Goal: Transaction & Acquisition: Obtain resource

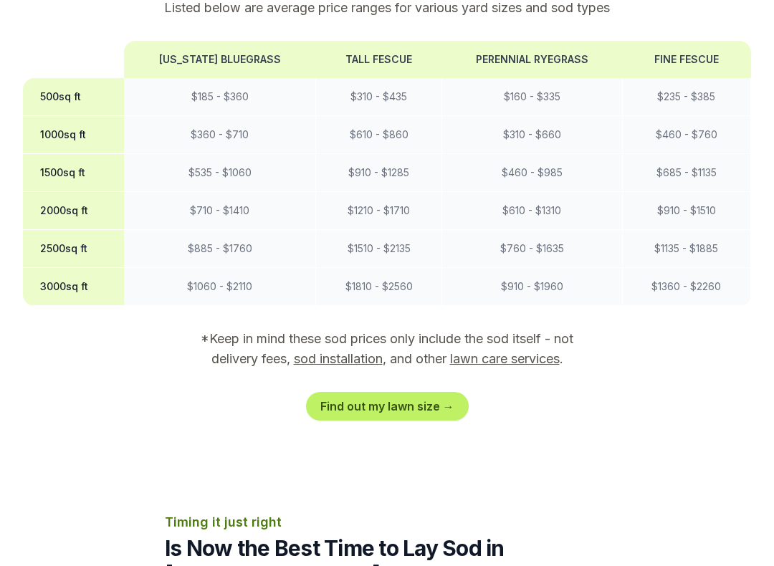
scroll to position [1369, 0]
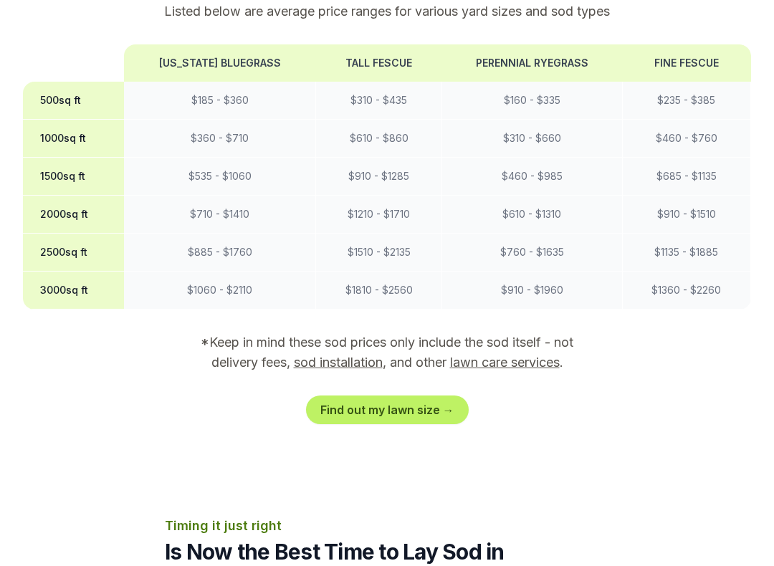
click at [428, 396] on link "Find out my lawn size →" at bounding box center [387, 410] width 163 height 29
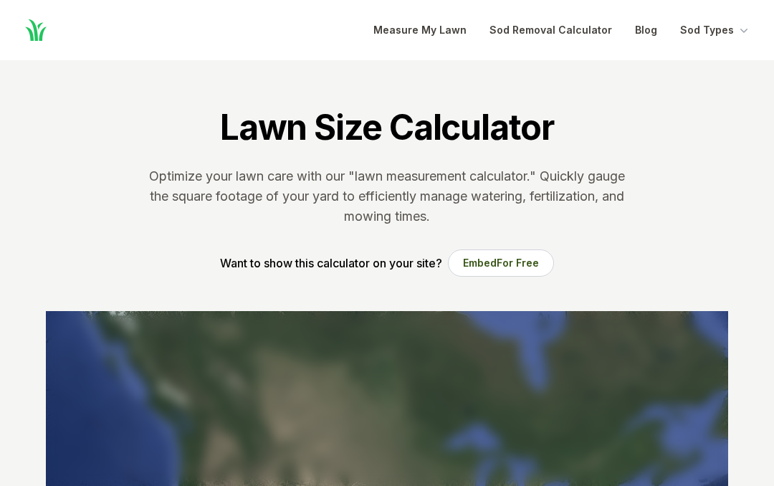
click at [728, 38] on button "Sod Types" at bounding box center [715, 29] width 71 height 17
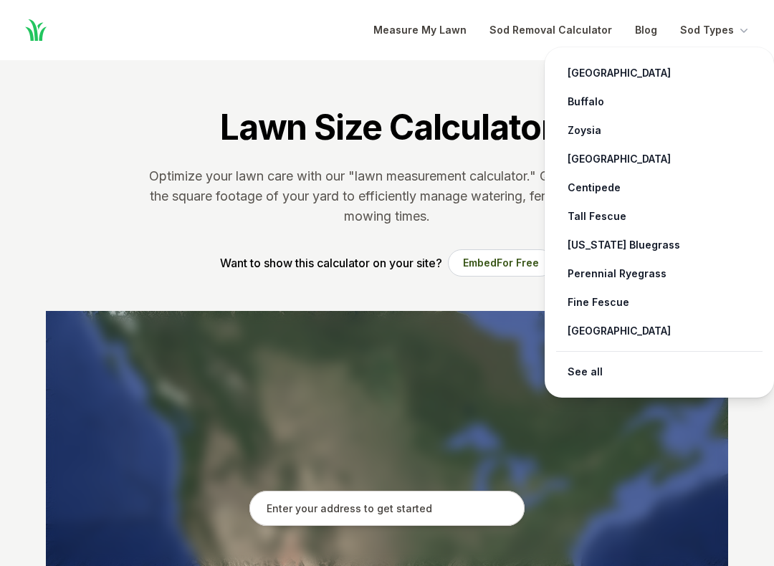
click at [611, 75] on link "[GEOGRAPHIC_DATA] →" at bounding box center [659, 73] width 206 height 29
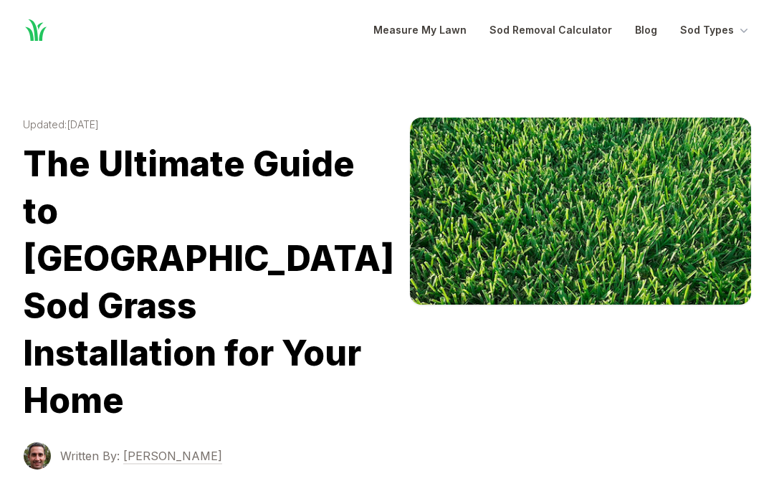
click at [738, 25] on icon "Global" at bounding box center [744, 30] width 14 height 14
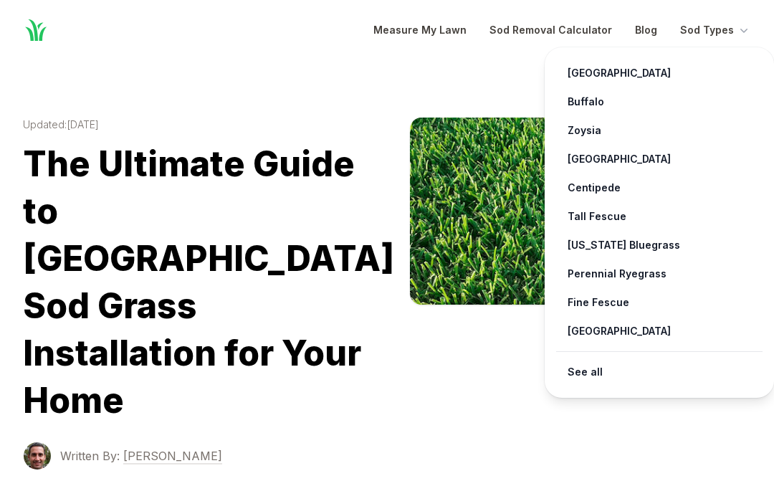
click at [633, 107] on link "Buffalo →" at bounding box center [659, 101] width 206 height 29
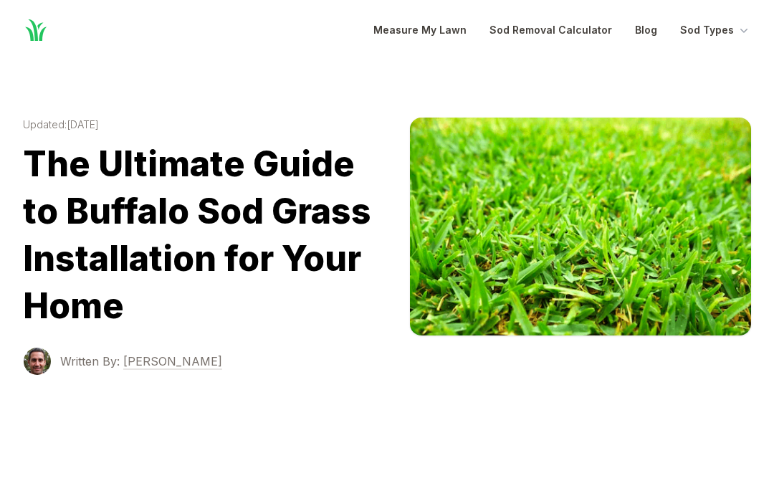
click at [747, 27] on icon "Global" at bounding box center [744, 30] width 14 height 14
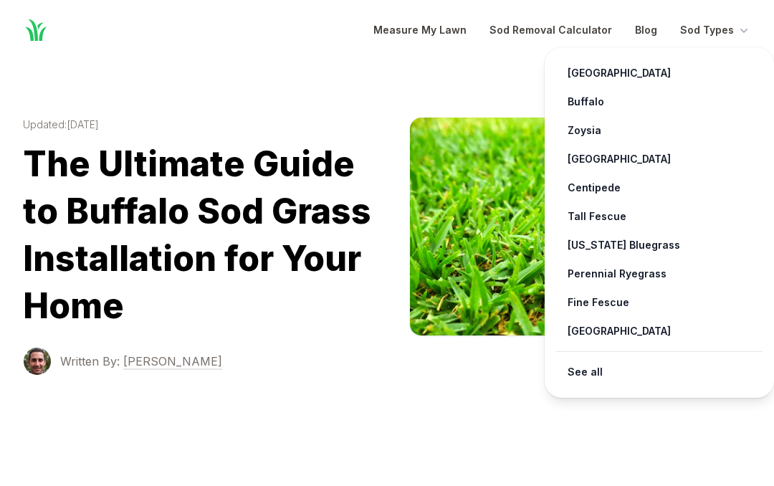
click at [629, 132] on link "Zoysia →" at bounding box center [659, 130] width 206 height 29
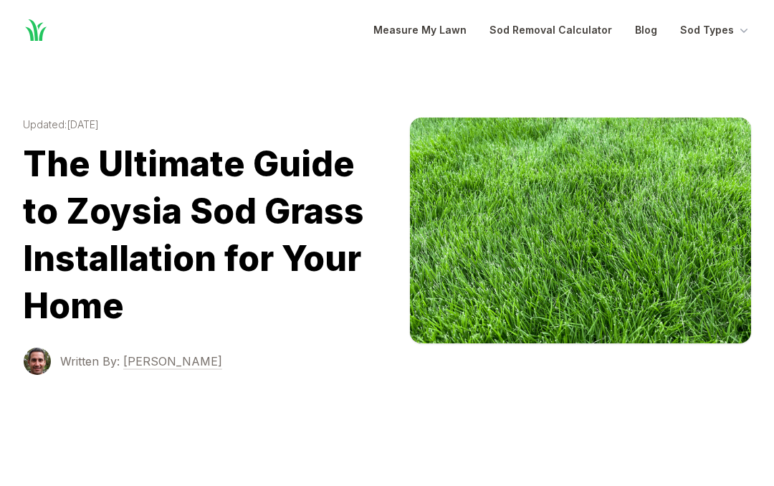
click at [743, 24] on icon "Global" at bounding box center [744, 30] width 14 height 14
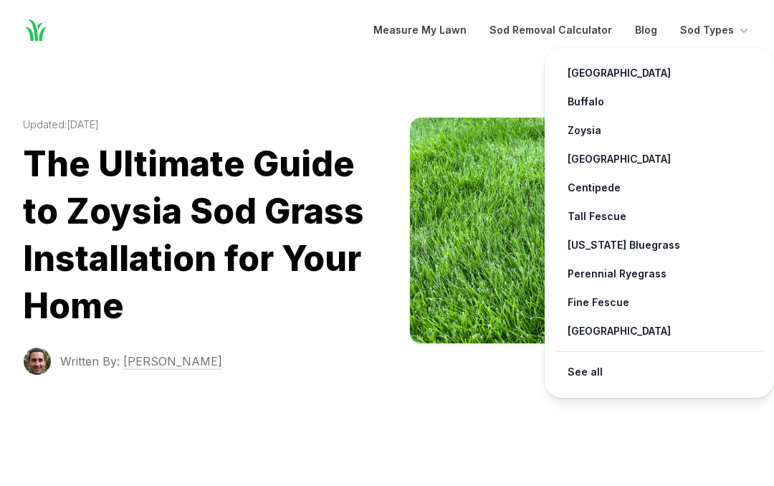
click at [649, 162] on link "[GEOGRAPHIC_DATA] →" at bounding box center [659, 159] width 206 height 29
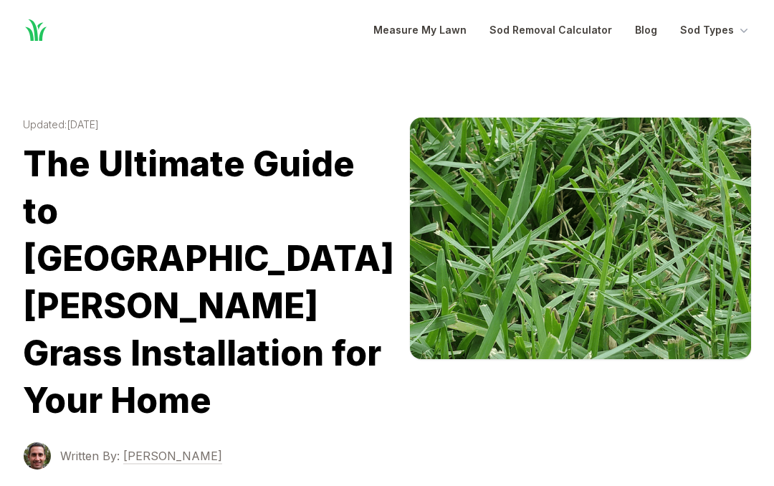
click at [735, 29] on button "Sod Types" at bounding box center [715, 29] width 71 height 17
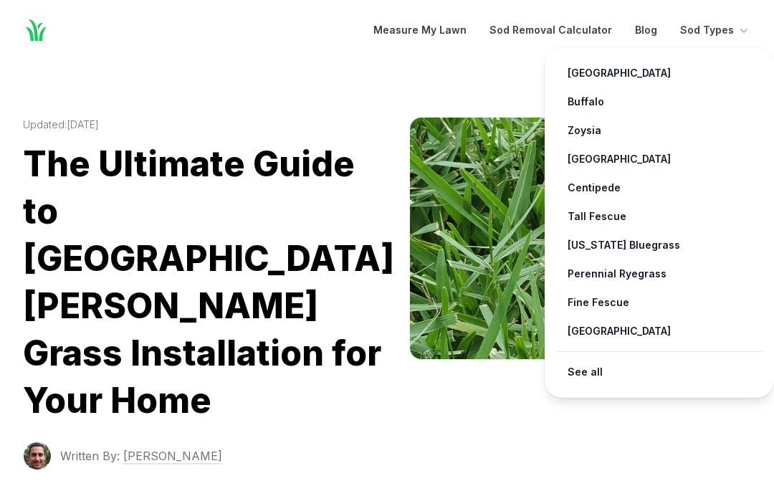
click at [626, 191] on link "Centipede →" at bounding box center [659, 187] width 206 height 29
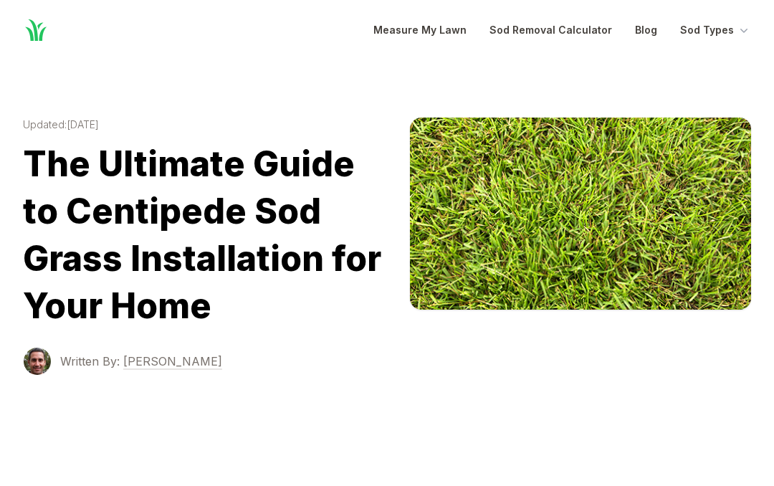
click at [743, 27] on icon "Global" at bounding box center [744, 30] width 14 height 14
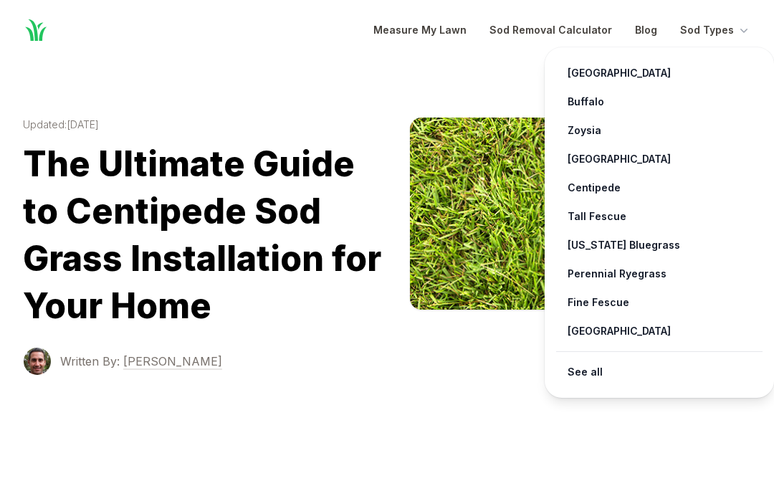
click at [655, 219] on link "Tall Fescue →" at bounding box center [659, 216] width 206 height 29
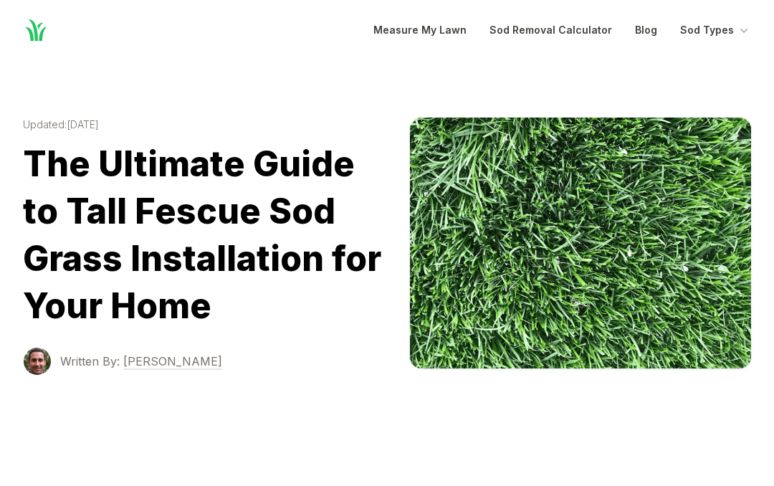
click at [745, 27] on icon "Global" at bounding box center [744, 30] width 14 height 14
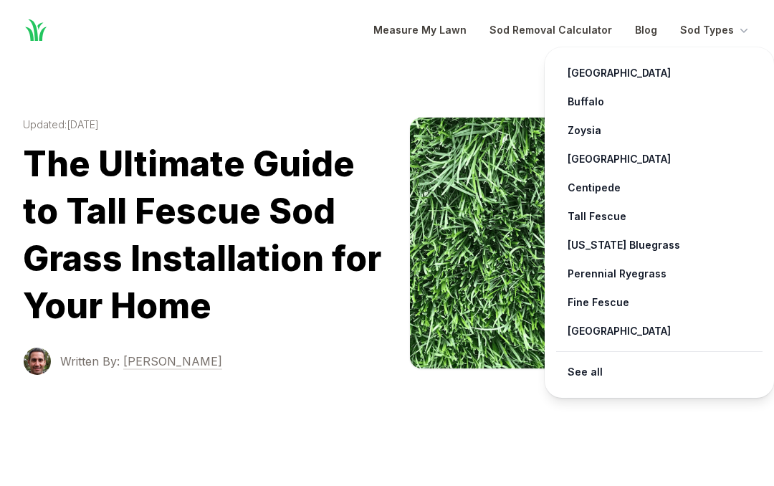
click at [624, 380] on link "See all →" at bounding box center [659, 372] width 206 height 29
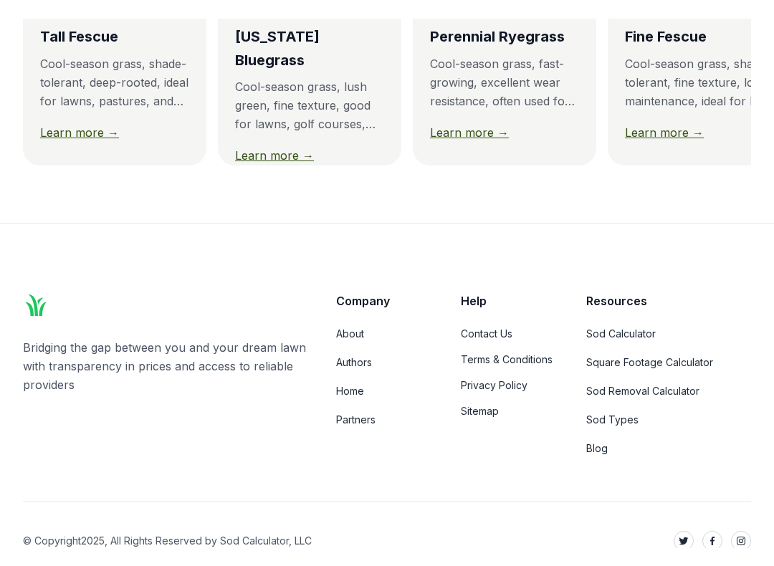
scroll to position [1504, 0]
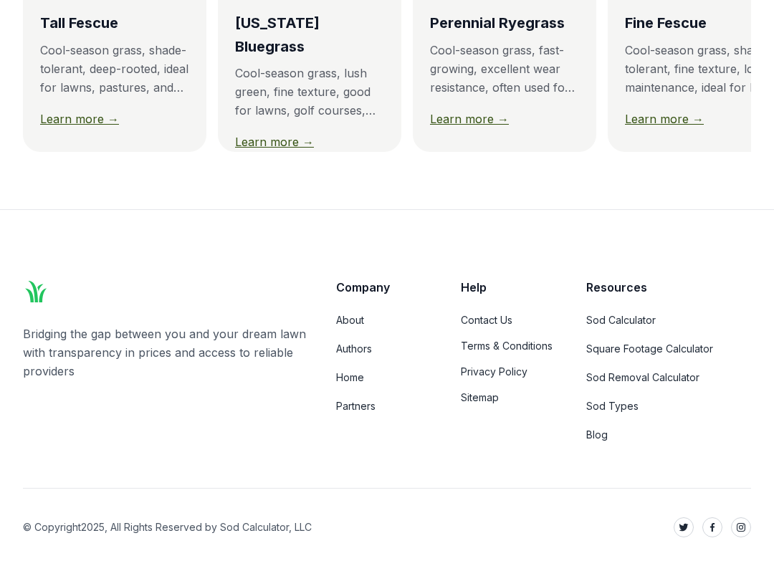
click at [689, 350] on link "Square Footage Calculator" at bounding box center [668, 349] width 165 height 14
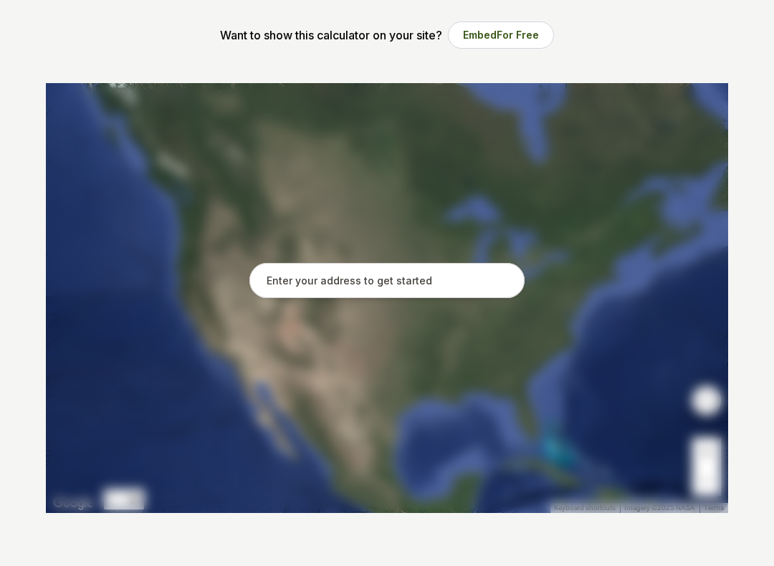
scroll to position [243, 0]
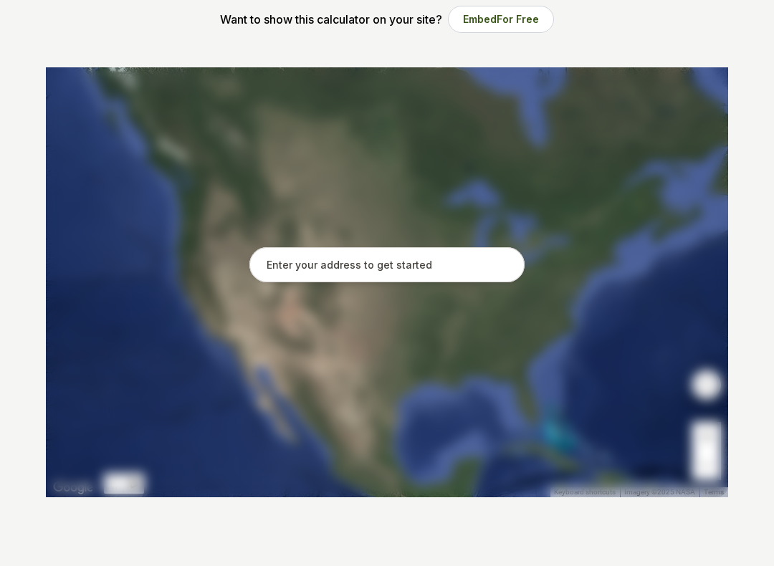
click at [432, 260] on input "text" at bounding box center [386, 265] width 275 height 36
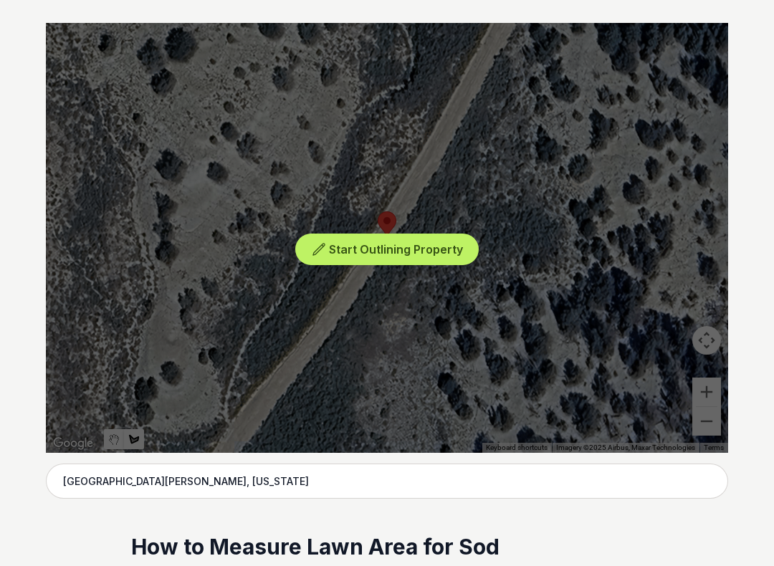
scroll to position [289, 0]
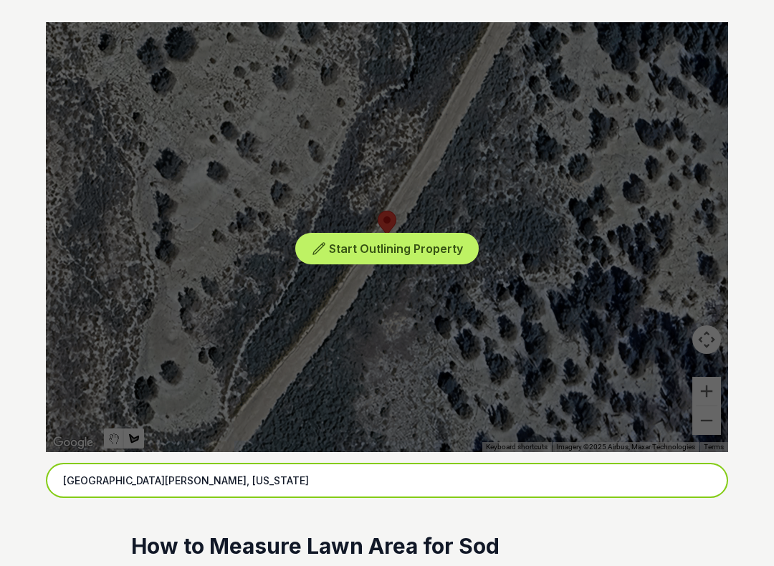
click at [272, 482] on input "[GEOGRAPHIC_DATA][PERSON_NAME], [US_STATE]" at bounding box center [387, 481] width 682 height 36
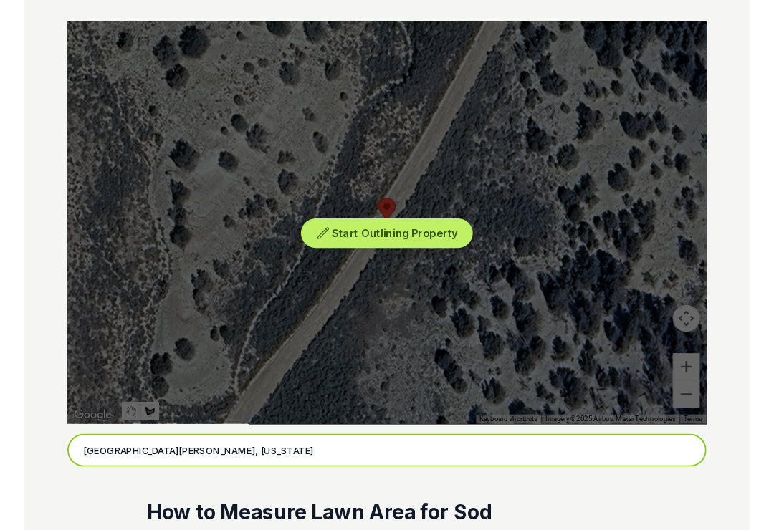
scroll to position [376, 0]
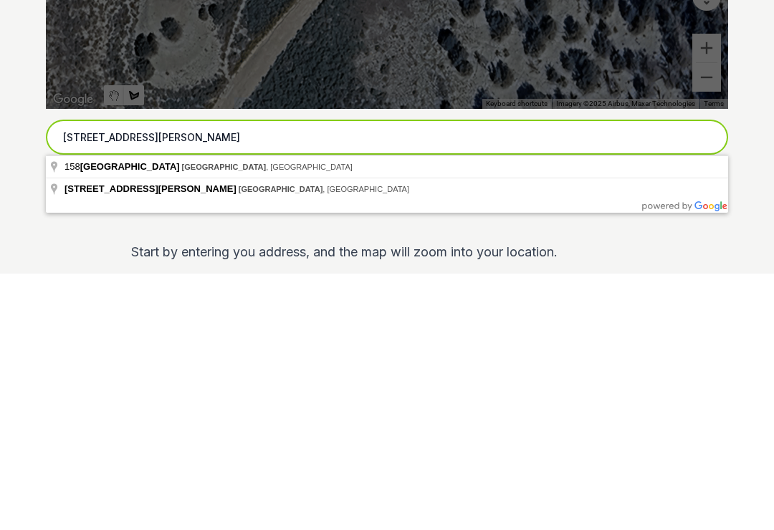
click at [77, 376] on input "[STREET_ADDRESS][PERSON_NAME]" at bounding box center [387, 394] width 682 height 36
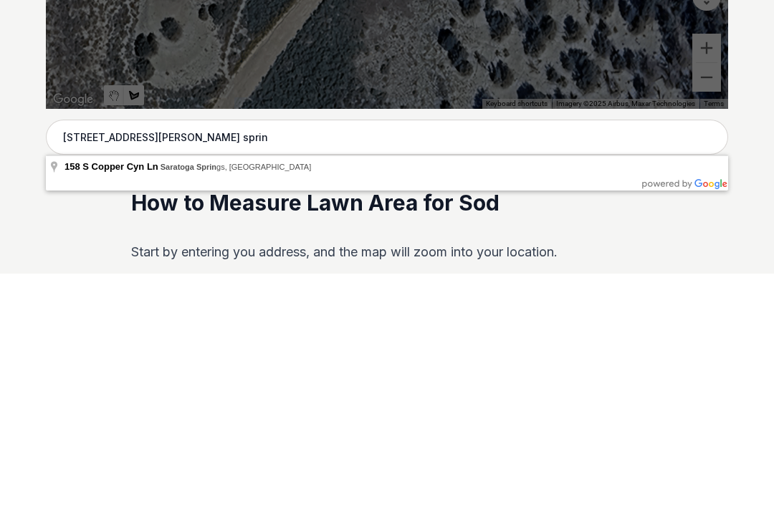
type input "[STREET_ADDRESS]"
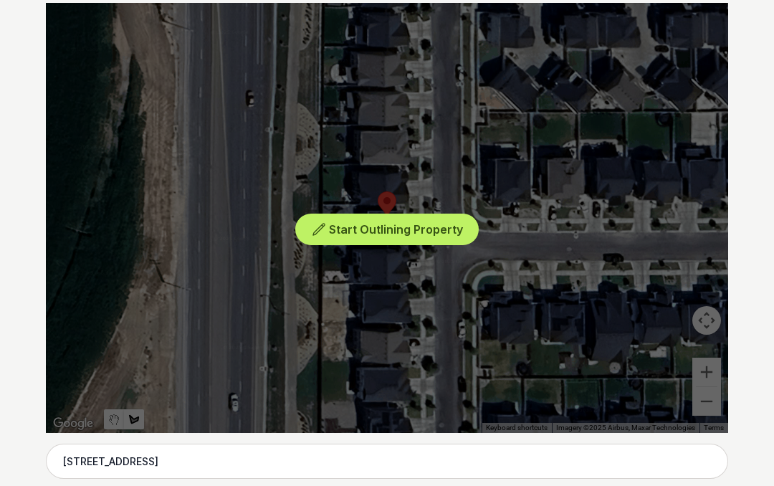
scroll to position [307, 0]
click at [419, 227] on span "Start Outlining Property" at bounding box center [396, 230] width 134 height 14
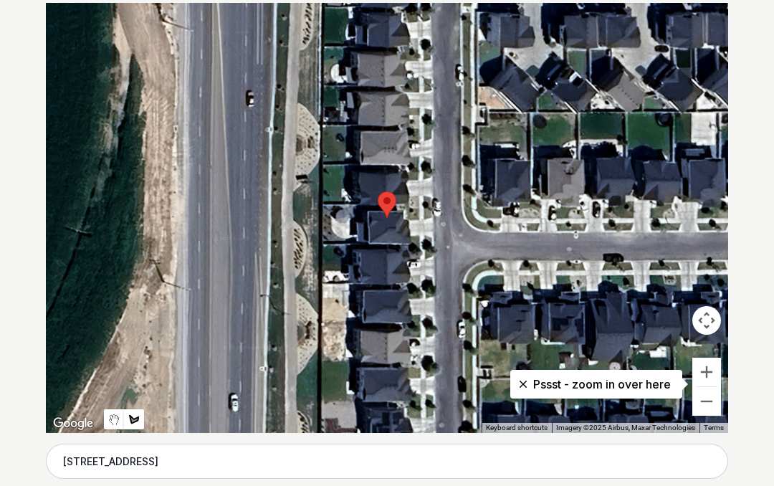
scroll to position [308, 0]
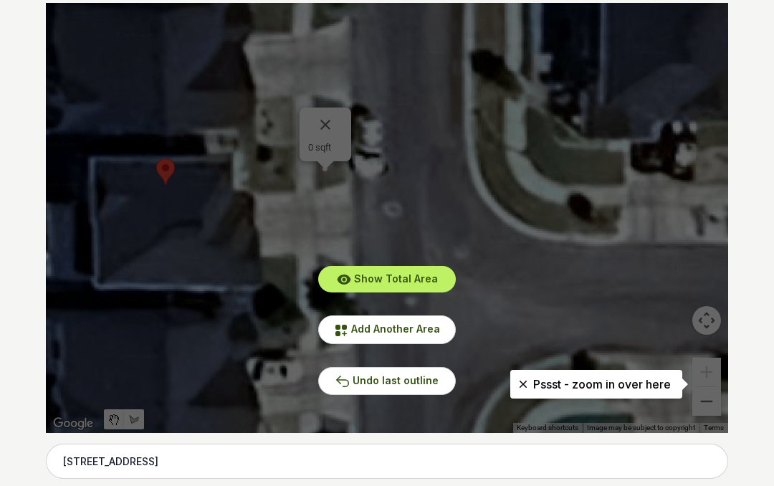
click at [320, 115] on div "Show Total Area Add Another Area Undo last outline" at bounding box center [387, 218] width 682 height 430
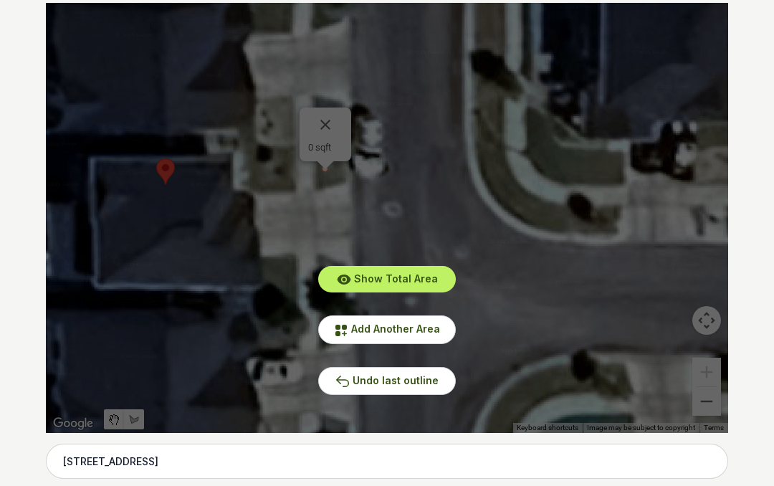
click at [421, 384] on span "Undo last outline" at bounding box center [396, 380] width 86 height 12
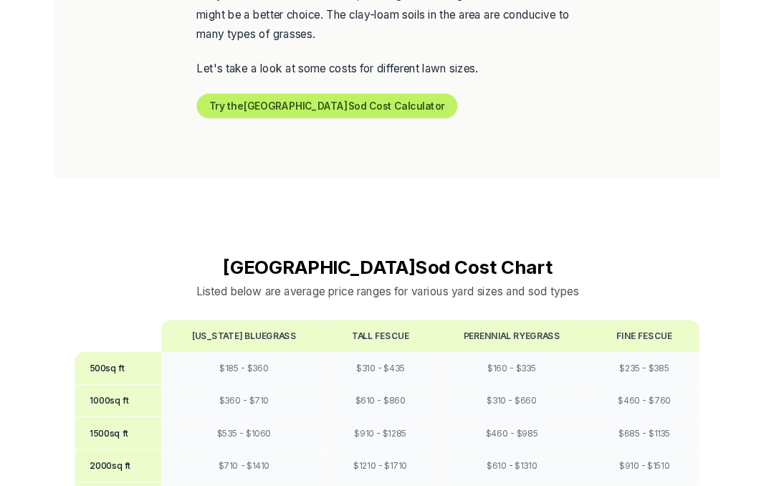
scroll to position [1039, 0]
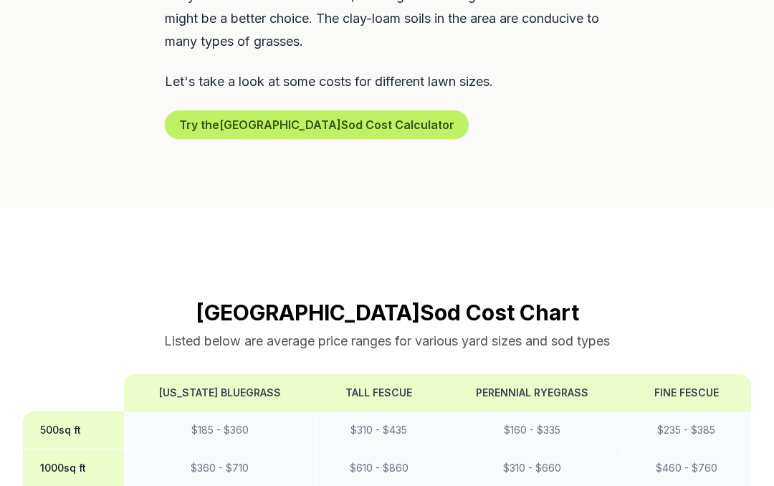
click at [397, 110] on button "Try the [GEOGRAPHIC_DATA] Sod Cost Calculator" at bounding box center [317, 124] width 304 height 29
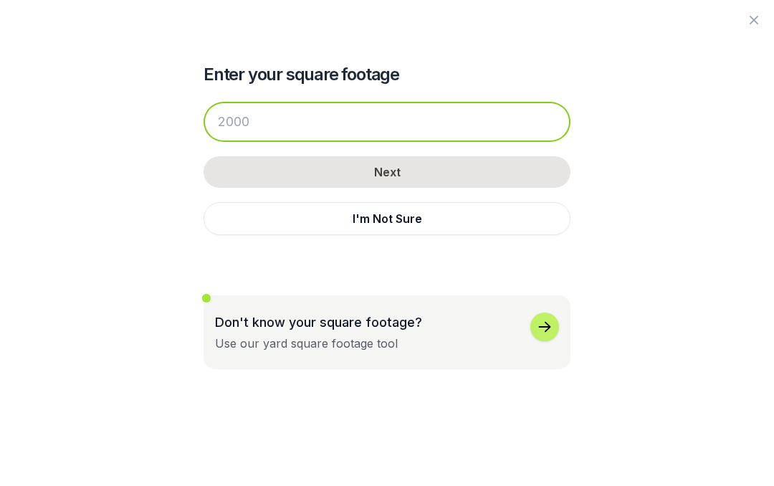
click at [414, 141] on input "number" at bounding box center [387, 122] width 367 height 40
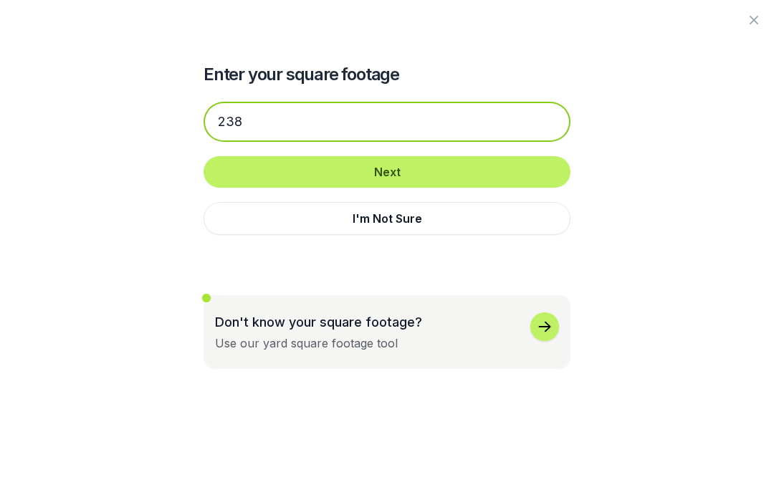
type input "238"
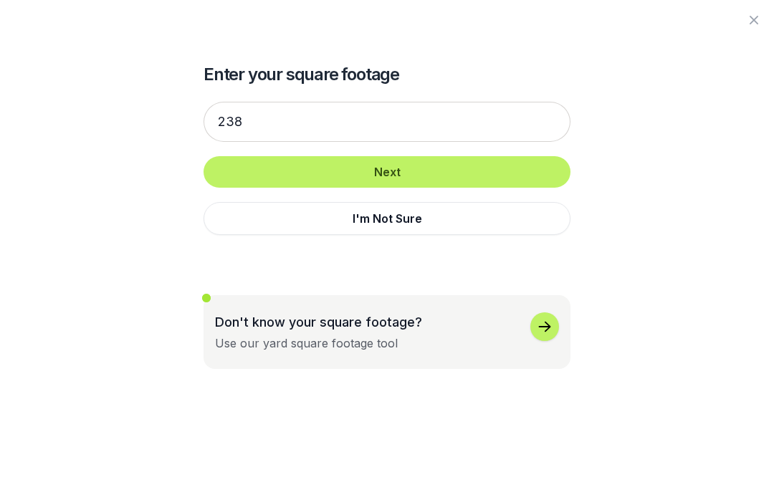
click at [461, 168] on button "Next" at bounding box center [387, 172] width 367 height 32
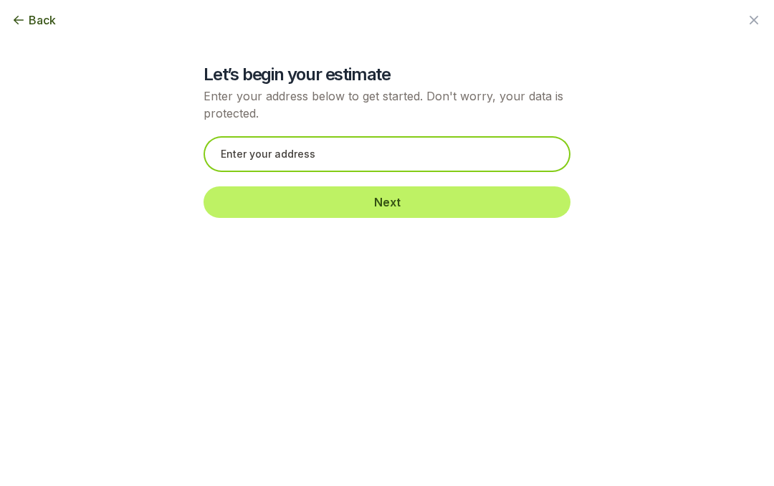
click at [456, 145] on input "text" at bounding box center [387, 154] width 367 height 36
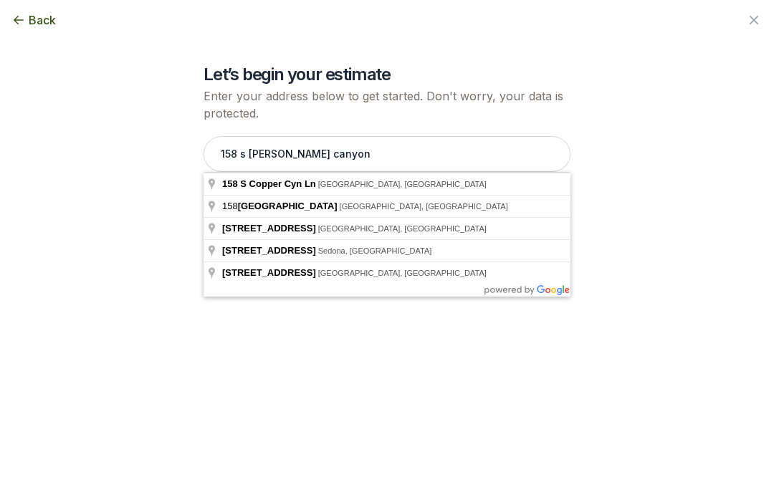
type input "[STREET_ADDRESS]"
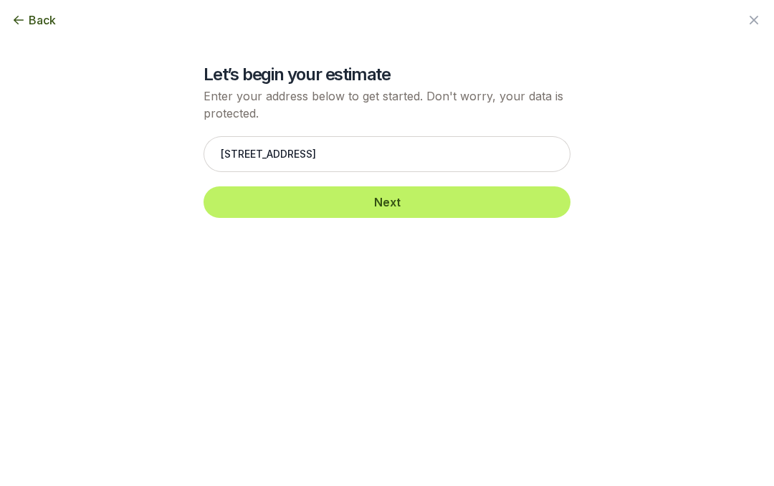
click at [515, 201] on button "Next" at bounding box center [387, 202] width 367 height 32
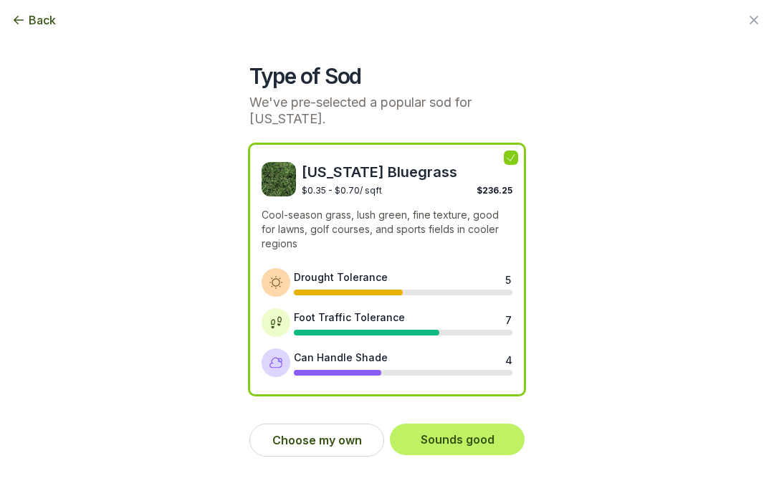
click at [338, 424] on button "Choose my own" at bounding box center [316, 440] width 135 height 33
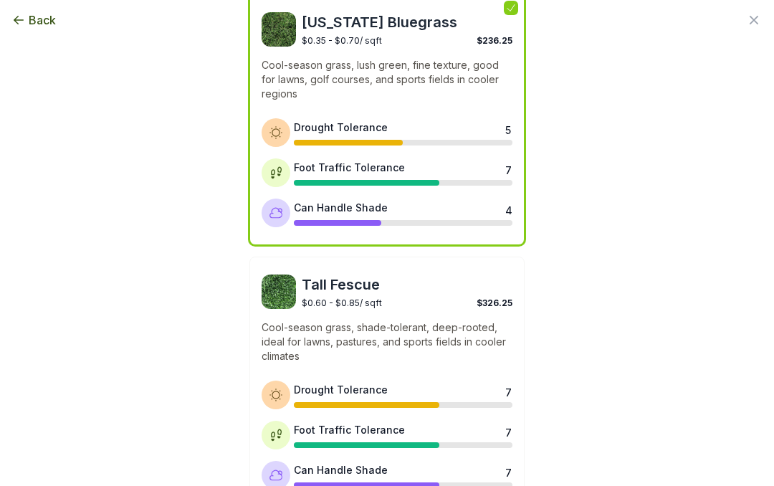
scroll to position [140, 0]
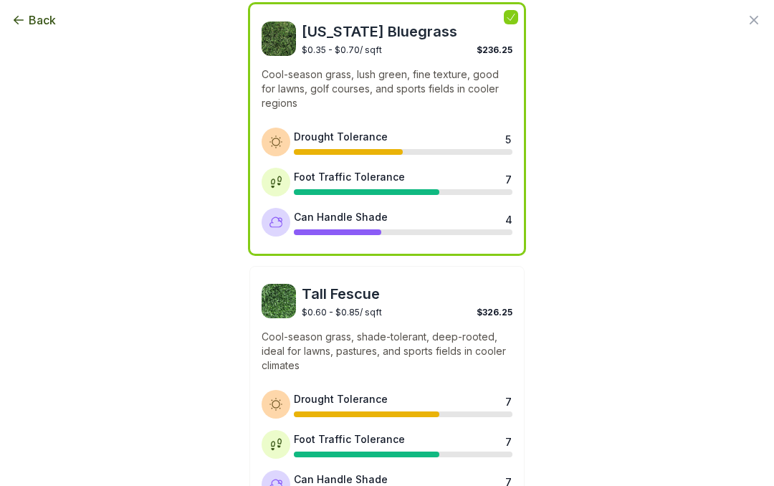
click at [459, 338] on p "Cool-season grass, shade-tolerant, deep-rooted, ideal for lawns, pastures, and …" at bounding box center [387, 351] width 251 height 43
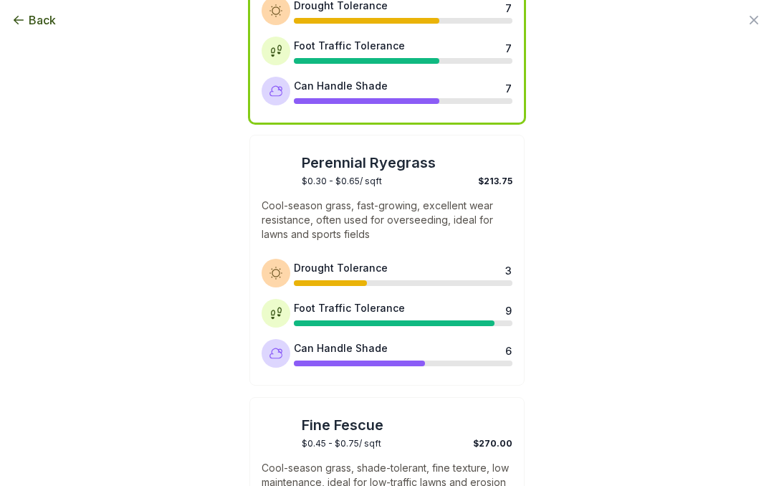
scroll to position [542, 0]
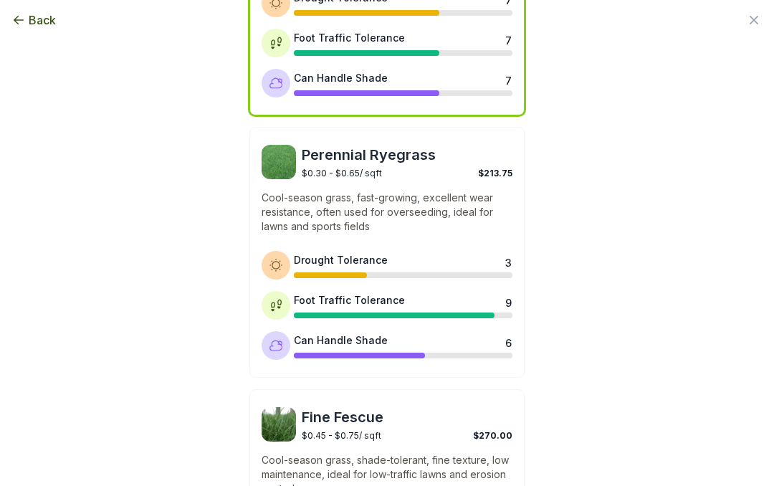
click at [445, 191] on p "Cool-season grass, fast-growing, excellent wear resistance, often used for over…" at bounding box center [387, 212] width 251 height 43
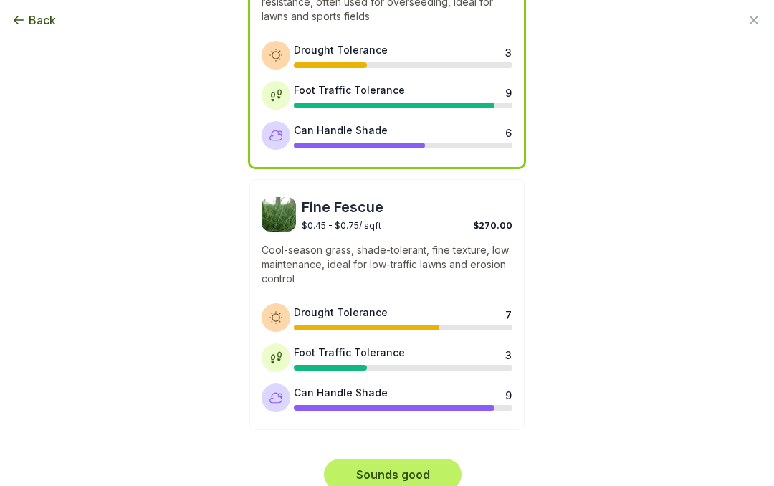
scroll to position [751, 0]
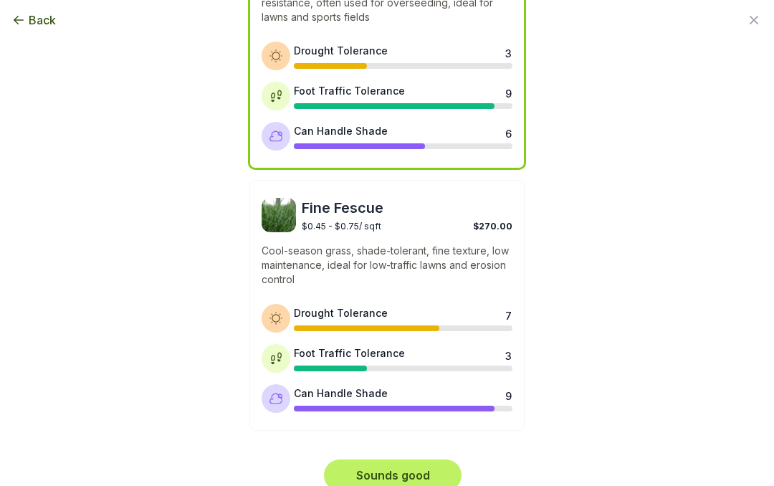
click at [299, 305] on div "Drought Tolerance" at bounding box center [341, 312] width 94 height 15
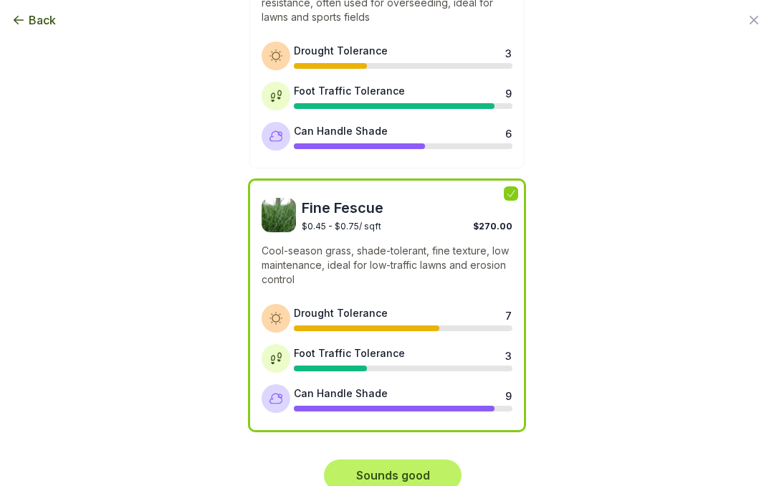
click at [329, 325] on div at bounding box center [366, 328] width 145 height 6
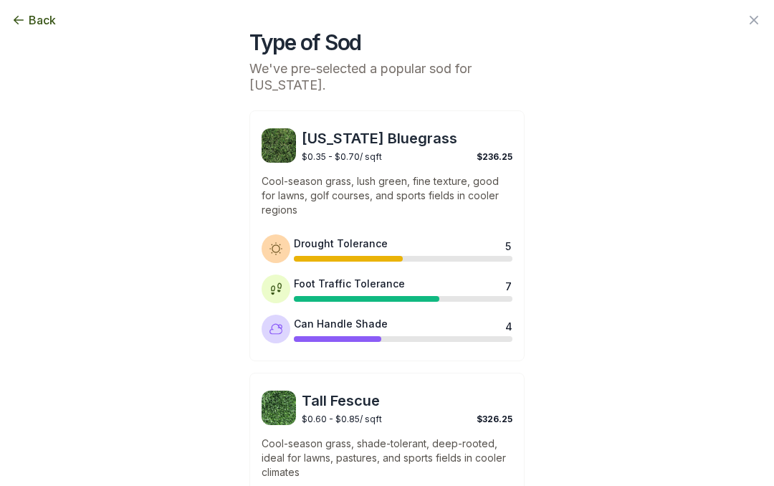
scroll to position [45, 0]
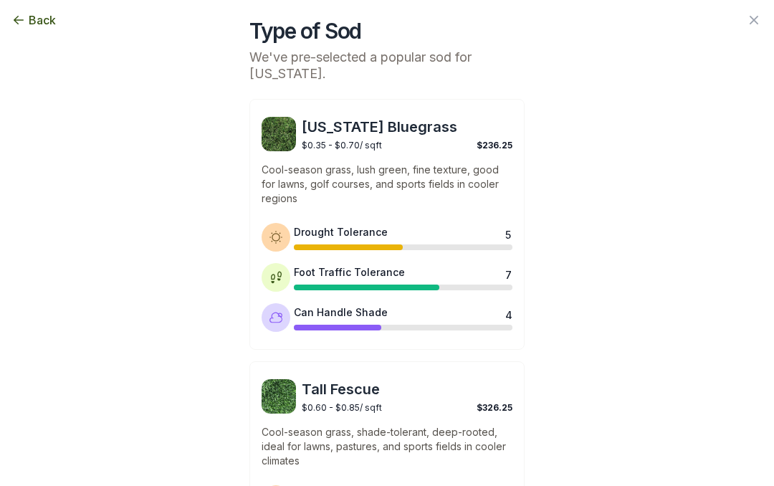
click at [506, 163] on p "Cool-season grass, lush green, fine texture, good for lawns, golf courses, and …" at bounding box center [387, 184] width 251 height 43
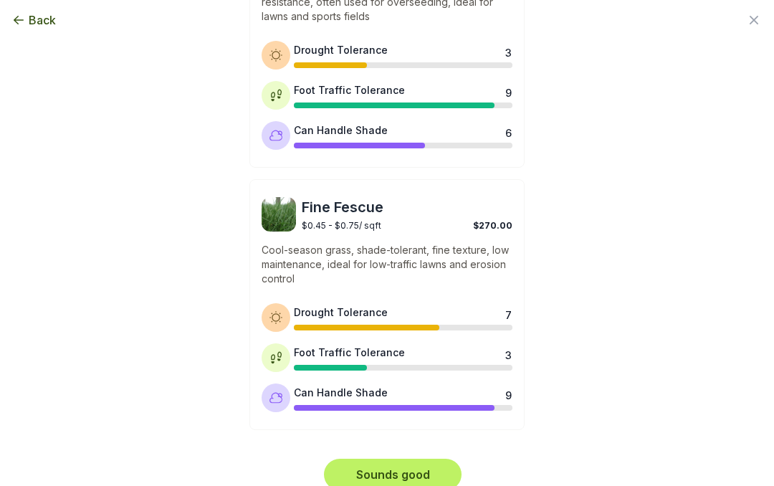
scroll to position [751, 0]
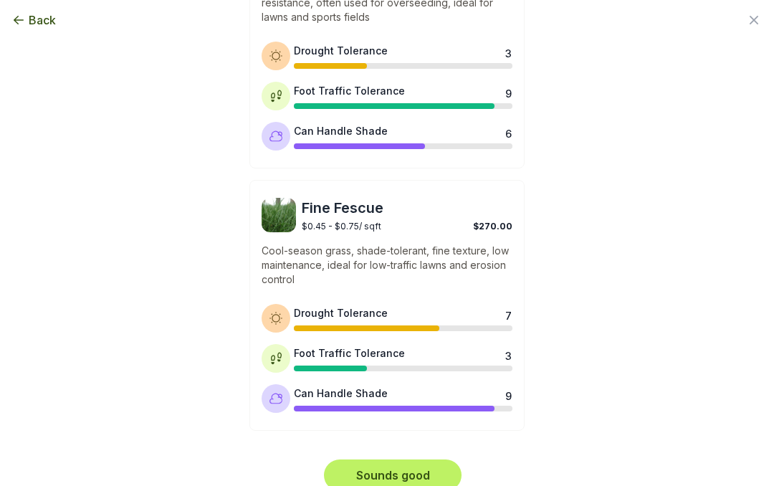
click at [427, 459] on button "Sounds good" at bounding box center [393, 475] width 138 height 32
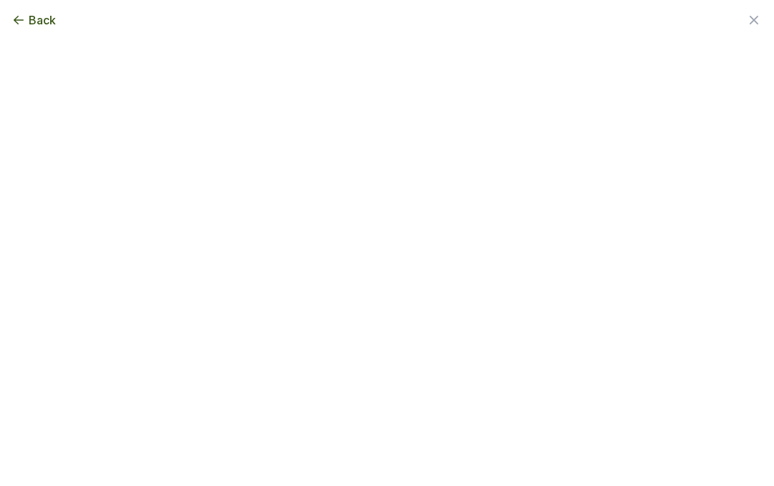
scroll to position [0, 0]
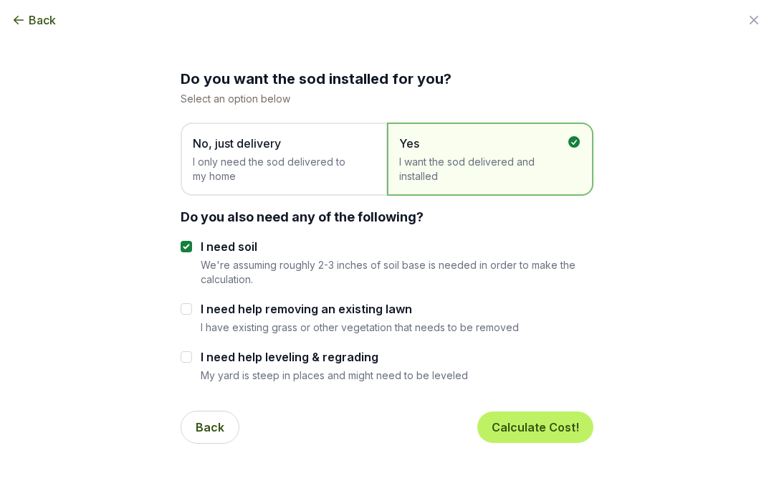
click at [312, 161] on span "I only need the sod delivered to my home" at bounding box center [277, 169] width 168 height 29
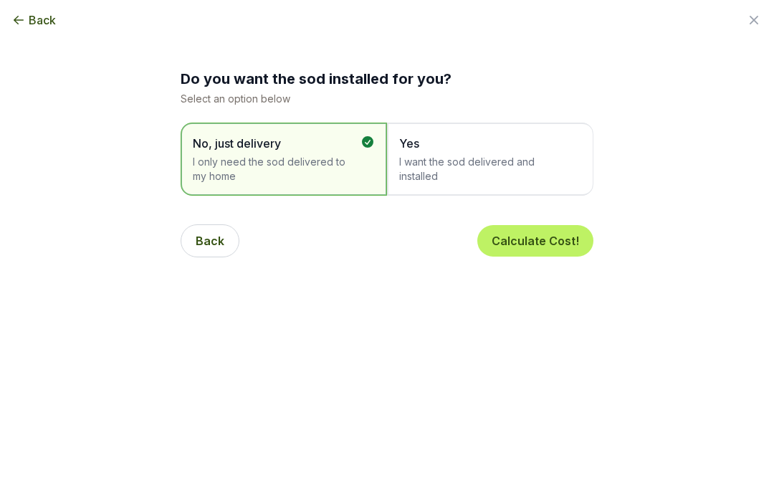
click at [561, 247] on button "Calculate Cost!" at bounding box center [535, 241] width 116 height 32
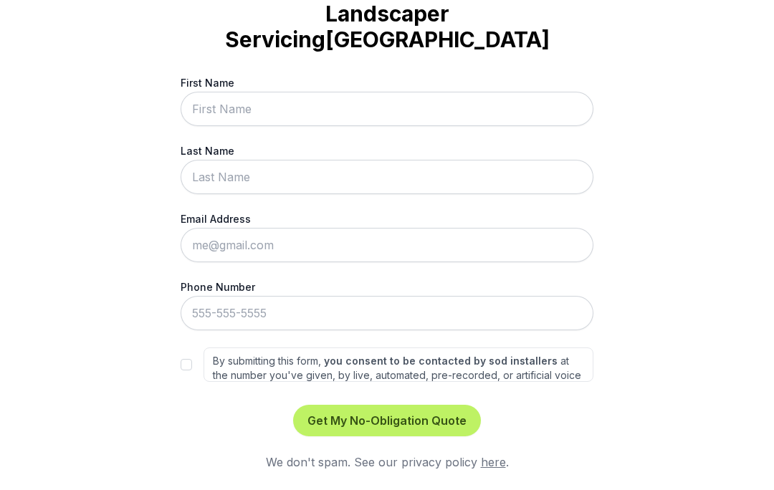
scroll to position [102, 0]
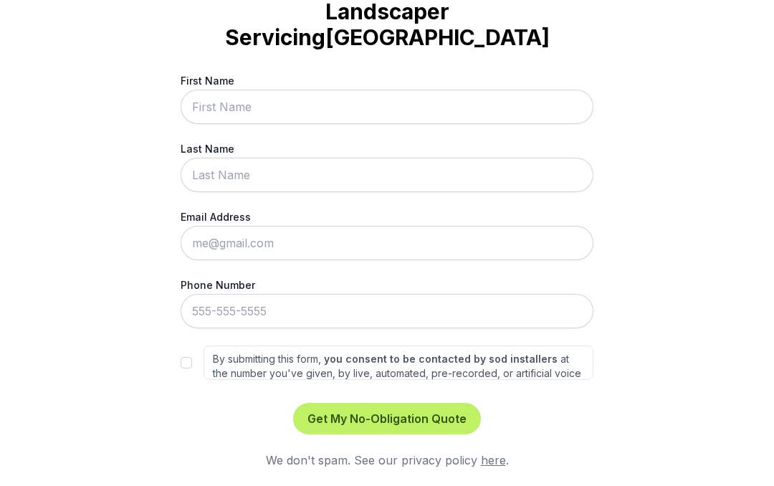
click at [181, 370] on div "By submitting this form, you consent to be contacted by sod installers at the n…" at bounding box center [387, 362] width 413 height 34
click at [189, 358] on input "By submitting this form, you consent to be contacted by sod installers at the n…" at bounding box center [186, 362] width 11 height 11
checkbox input "true"
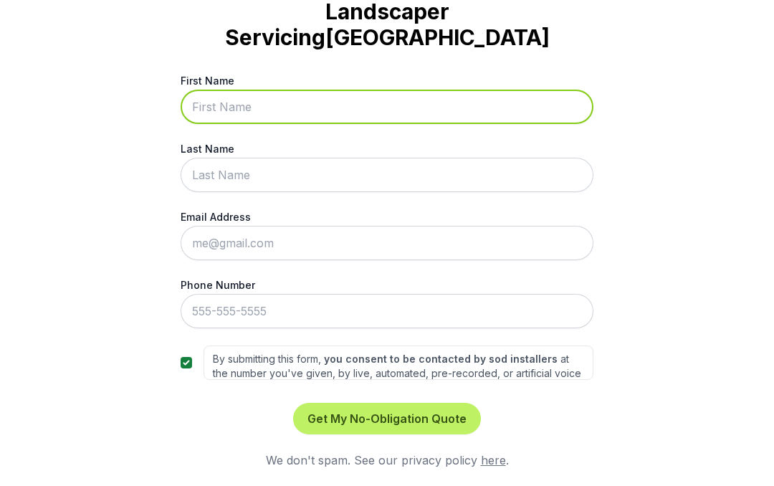
click at [389, 119] on input "First Name" at bounding box center [387, 107] width 413 height 34
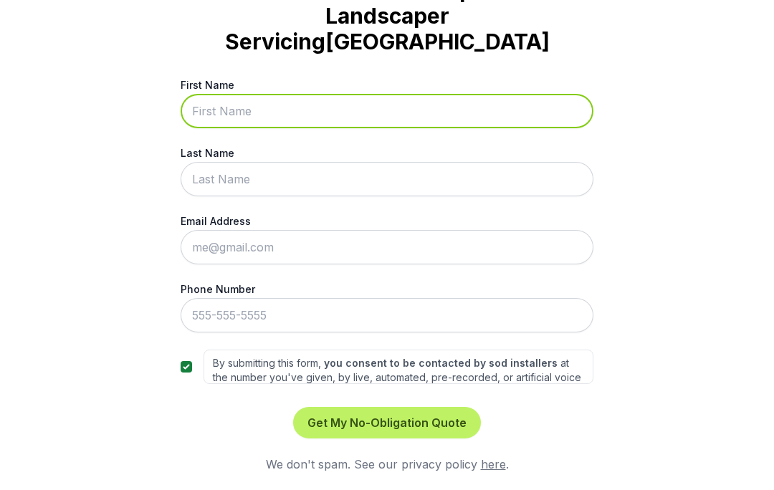
scroll to position [97, 0]
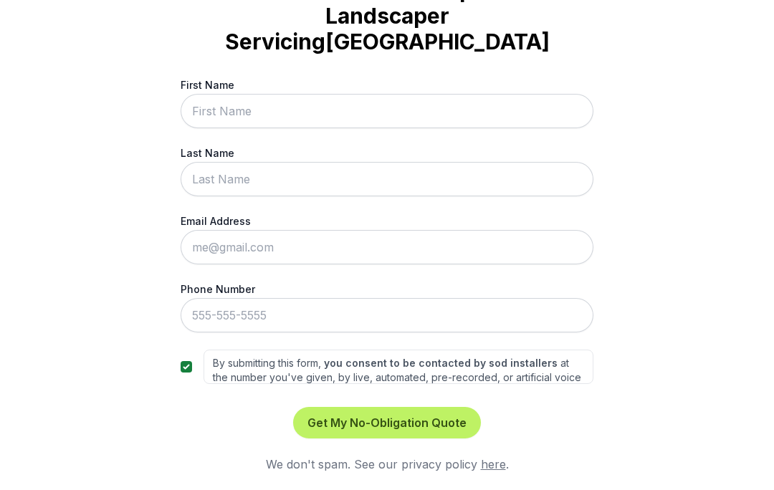
click at [717, 170] on div "Trusted by thousands of homeowners Get a Quote From a Top-Rated Landscaper Serv…" at bounding box center [387, 245] width 774 height 490
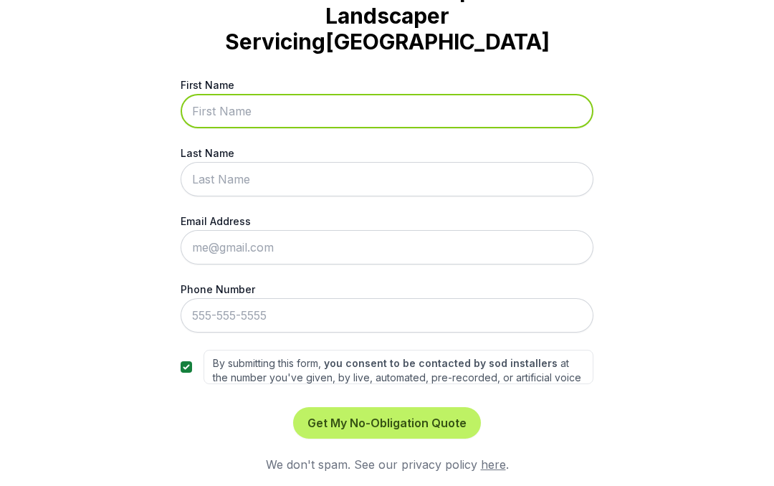
click at [206, 105] on input "First Name" at bounding box center [387, 111] width 413 height 34
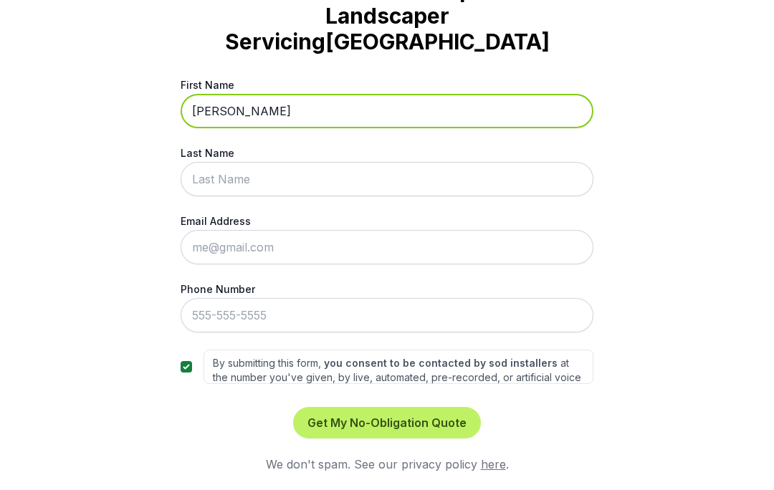
type input "Hilary"
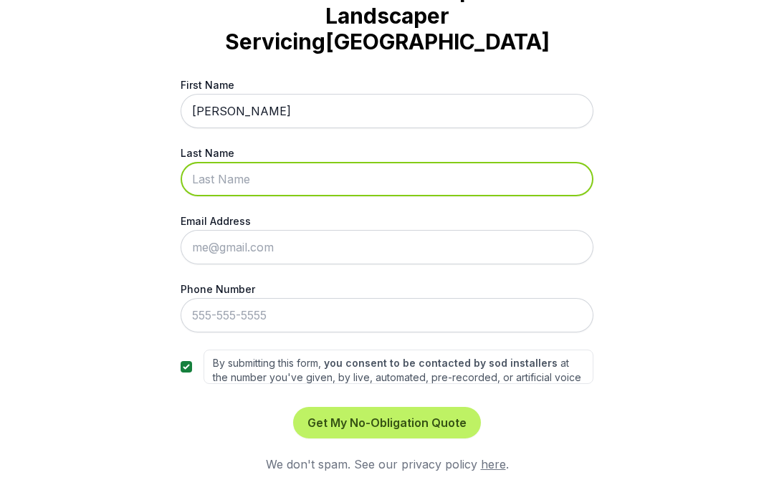
click at [214, 176] on input "Last Name" at bounding box center [387, 179] width 413 height 34
type input "Turley"
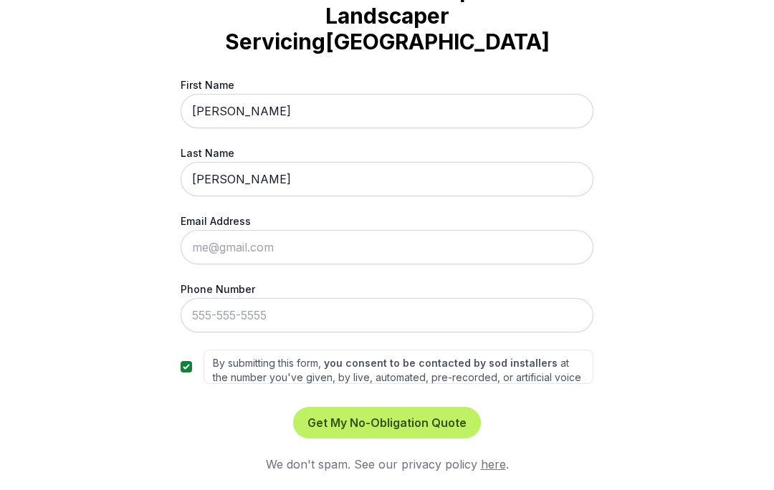
click at [651, 161] on div "Trusted by thousands of homeowners Get a Quote From a Top-Rated Landscaper Serv…" at bounding box center [387, 245] width 774 height 490
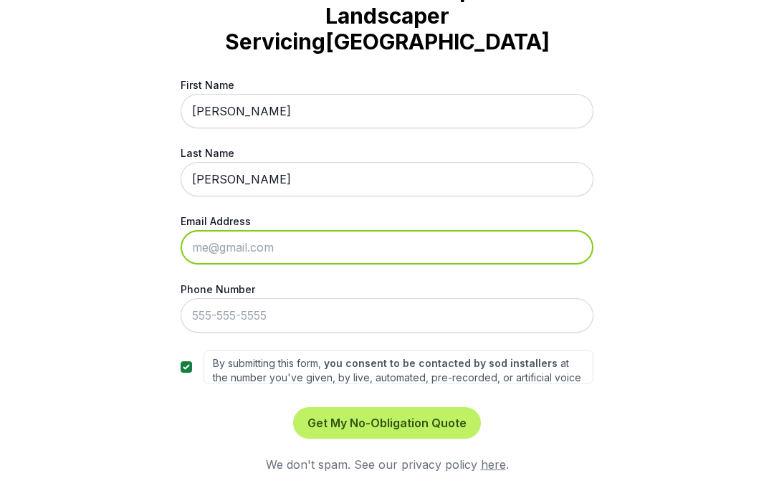
click at [217, 247] on input "Email Address" at bounding box center [387, 247] width 413 height 34
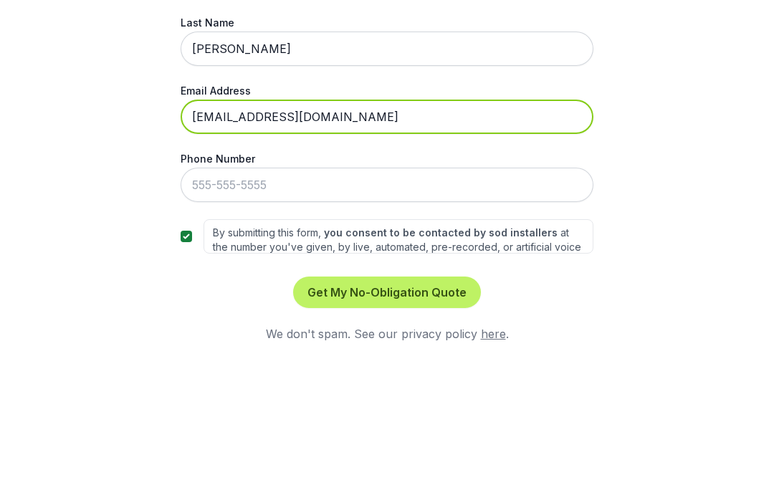
type input "dreamprojectjh@gmail.com"
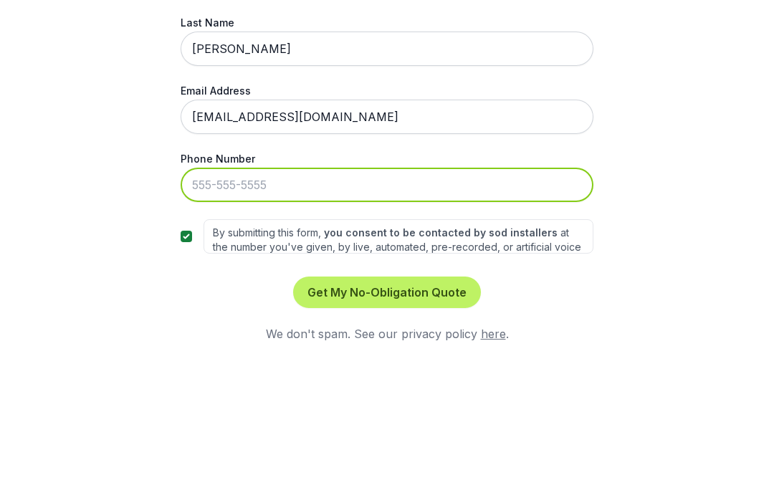
click at [513, 298] on input "Phone Number" at bounding box center [387, 315] width 413 height 34
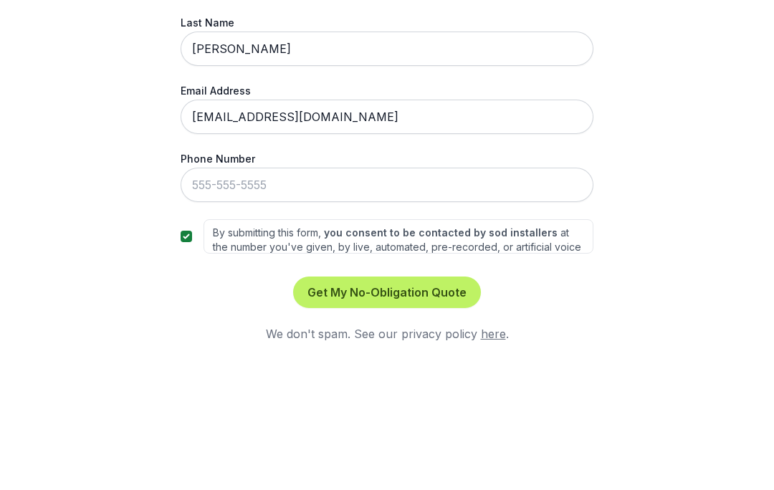
click at [730, 179] on div "Trusted by thousands of homeowners Get a Quote From a Top-Rated Landscaper Serv…" at bounding box center [387, 245] width 774 height 490
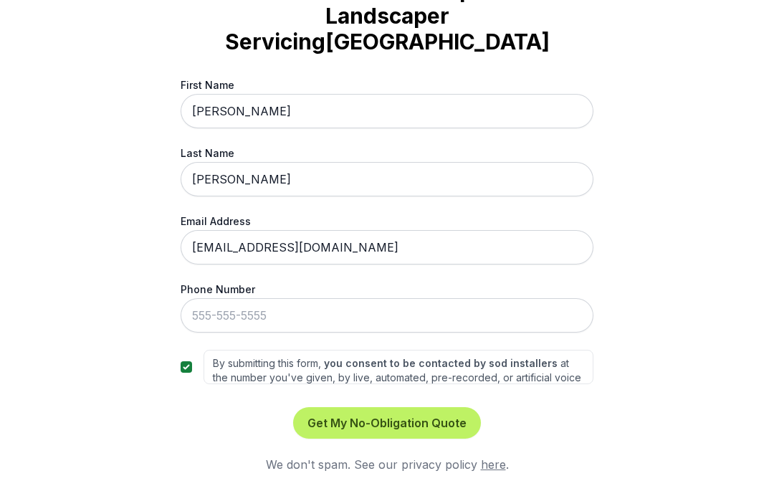
click at [451, 425] on button "Get My No-Obligation Quote" at bounding box center [387, 423] width 188 height 32
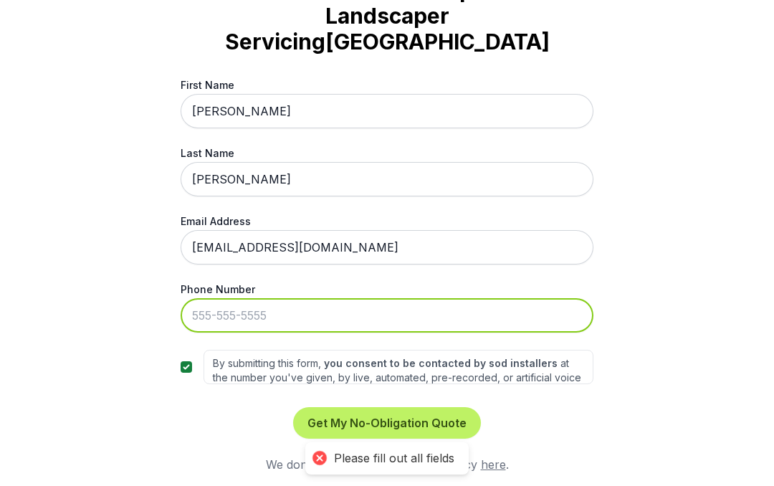
click at [203, 316] on input "Phone Number" at bounding box center [387, 315] width 413 height 34
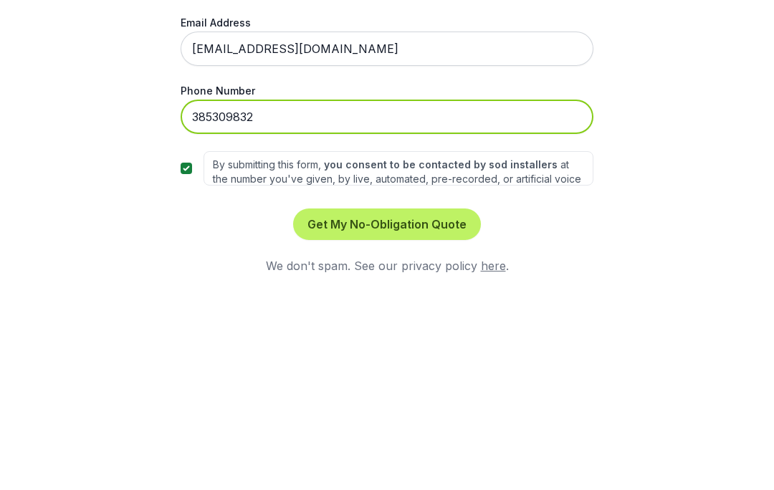
type input "385-309-8328"
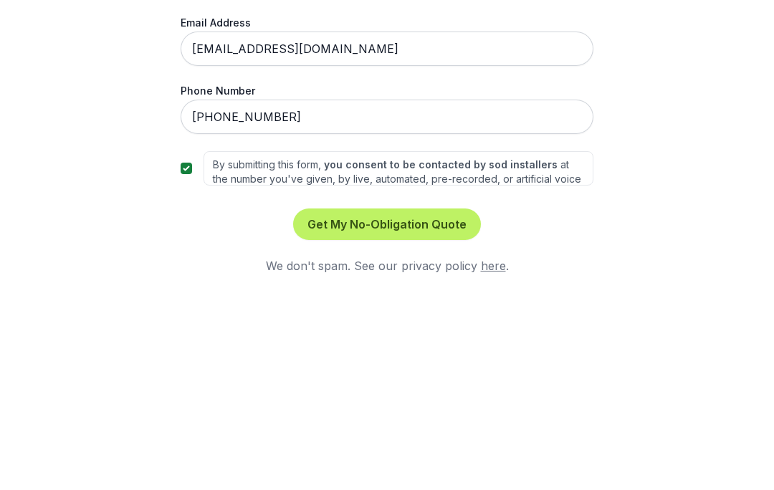
click at [437, 407] on button "Get My No-Obligation Quote" at bounding box center [387, 423] width 188 height 32
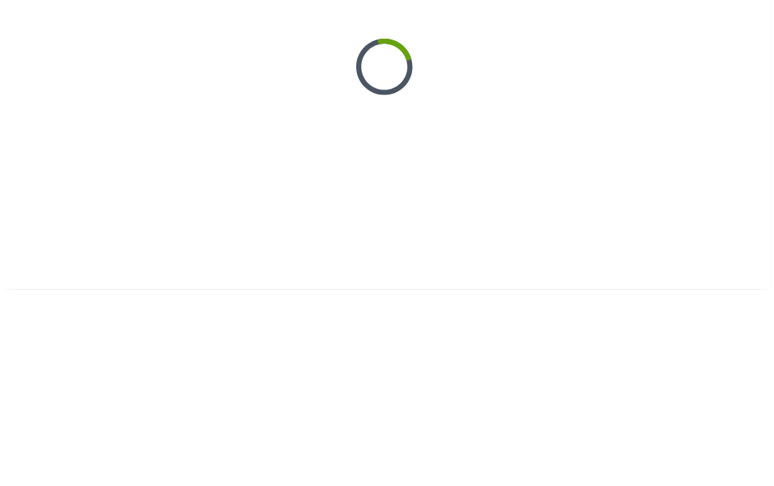
scroll to position [1368, 0]
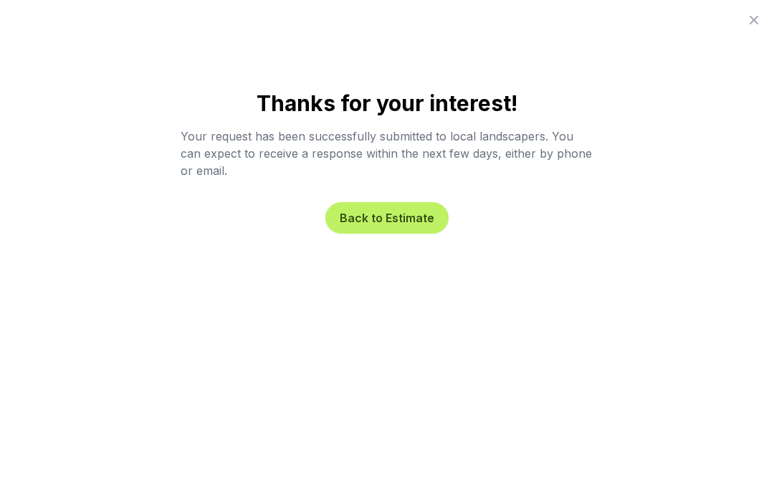
click at [358, 217] on button "Back to Estimate" at bounding box center [386, 218] width 123 height 32
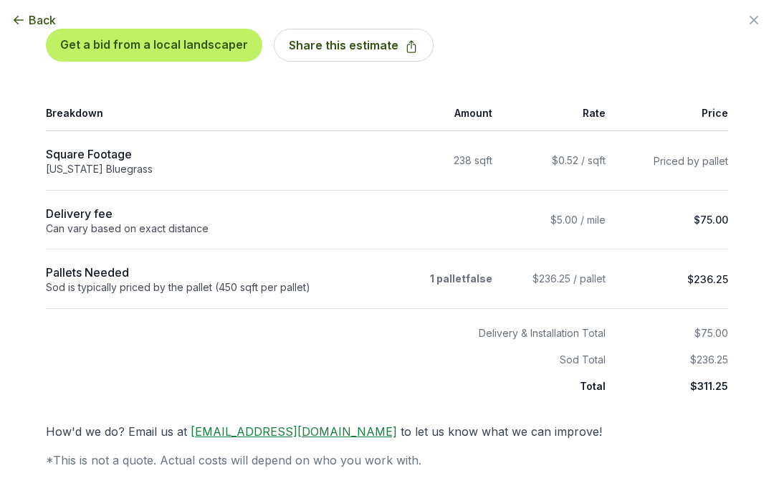
scroll to position [113, 0]
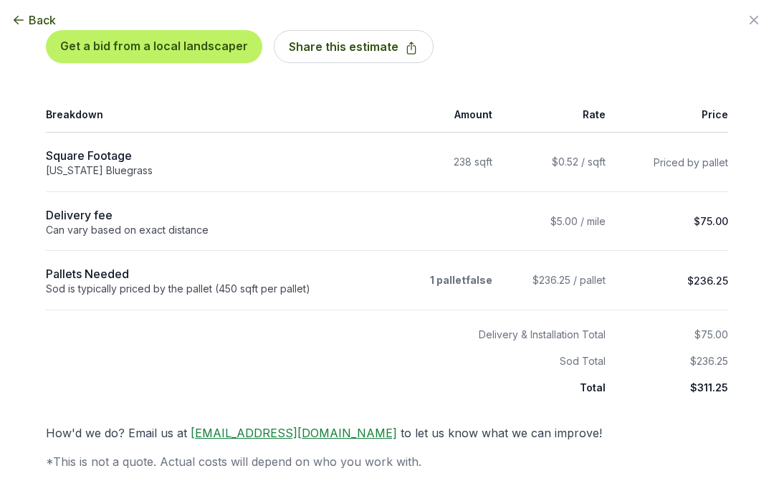
click at [770, 295] on div "Back Enter your square footage 238 Next I'm Not Sure Let’s begin your estimate …" at bounding box center [387, 130] width 774 height 486
click at [724, 282] on td "$236.25" at bounding box center [671, 280] width 114 height 59
click at [678, 260] on td "$236.25" at bounding box center [671, 280] width 114 height 59
click at [712, 277] on td "$236.25" at bounding box center [671, 280] width 114 height 59
click at [701, 229] on td "$75.00" at bounding box center [671, 220] width 114 height 59
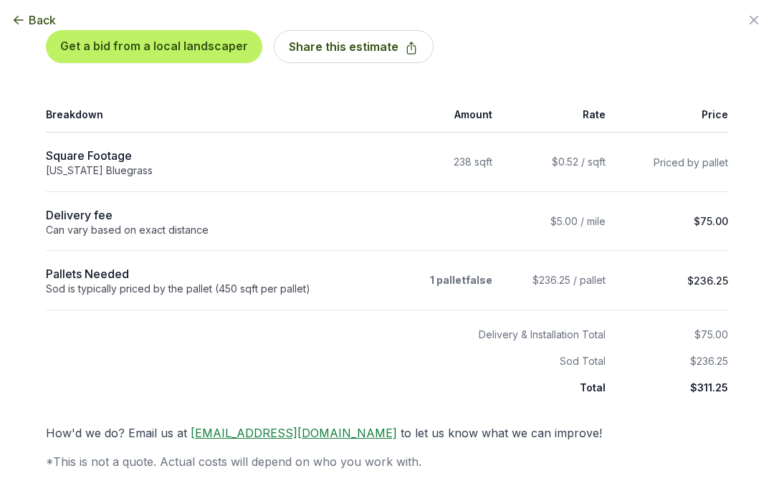
click at [747, 285] on div "🎉 Estimate: $311.25 * 158 S Copper Cyn Ln, Saratoga Springs, UT 84045 Get a bid…" at bounding box center [387, 196] width 728 height 548
click at [735, 159] on div "🎉 Estimate: $311.25 * 158 S Copper Cyn Ln, Saratoga Springs, UT 84045 Get a bid…" at bounding box center [387, 196] width 728 height 548
click at [732, 232] on div "🎉 Estimate: $311.25 * 158 S Copper Cyn Ln, Saratoga Springs, UT 84045 Get a bid…" at bounding box center [387, 196] width 728 height 548
click at [722, 262] on td "$236.25" at bounding box center [671, 280] width 114 height 59
click at [751, 343] on div "Back Enter your square footage 238 Next I'm Not Sure Let’s begin your estimate …" at bounding box center [387, 130] width 774 height 486
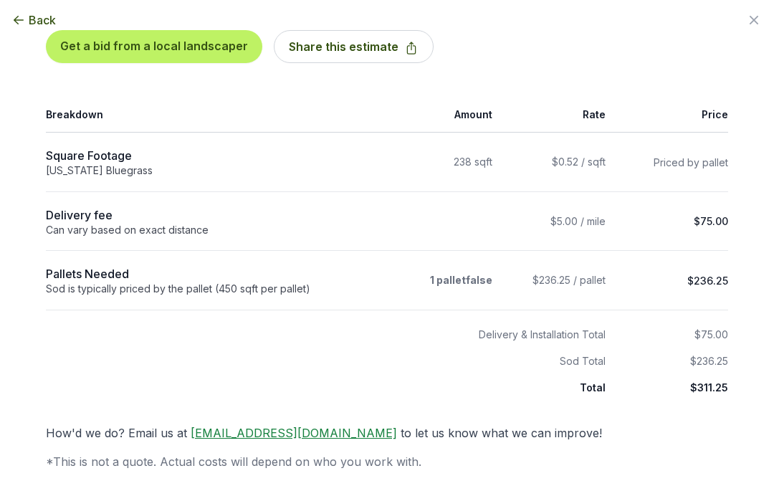
click at [733, 322] on div "🎉 Estimate: $311.25 * 158 S Copper Cyn Ln, Saratoga Springs, UT 84045 Get a bid…" at bounding box center [387, 196] width 728 height 548
click at [763, 397] on div "Back Enter your square footage 238 Next I'm Not Sure Let’s begin your estimate …" at bounding box center [387, 243] width 774 height 486
click at [118, 49] on button "Get a bid from a local landscaper" at bounding box center [154, 46] width 216 height 33
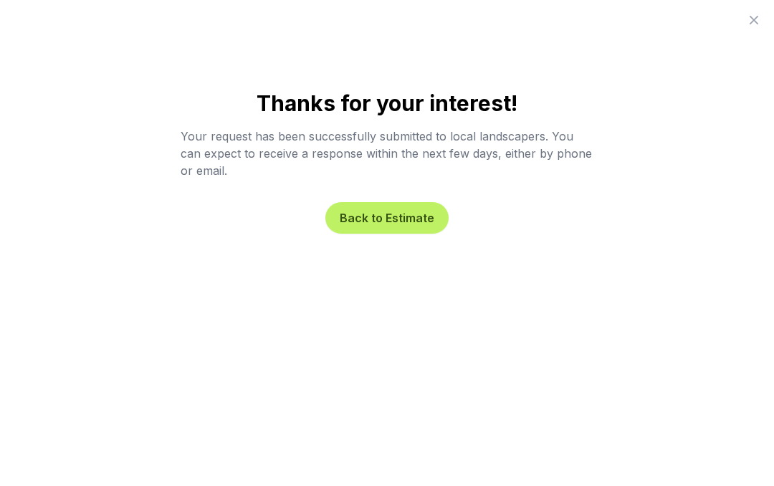
click at [360, 217] on button "Back to Estimate" at bounding box center [386, 218] width 123 height 32
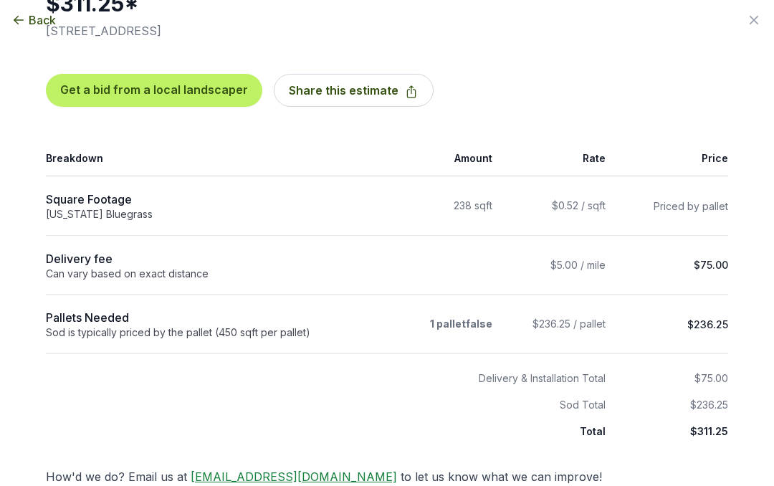
scroll to position [66, 0]
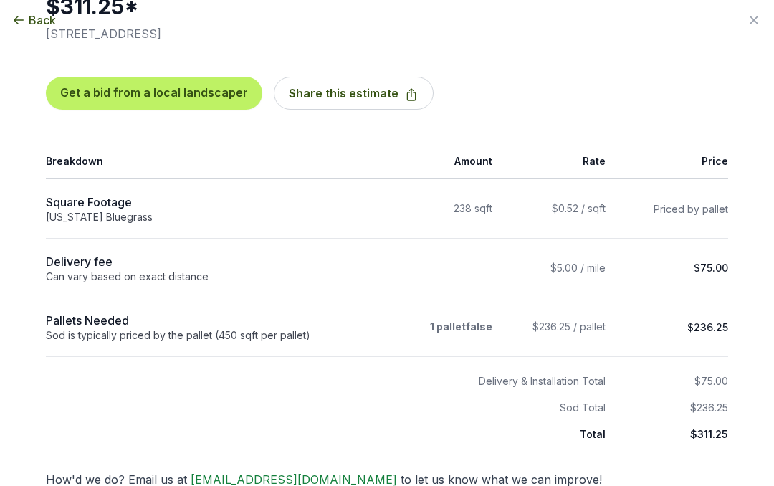
click at [404, 88] on icon "button" at bounding box center [411, 94] width 14 height 14
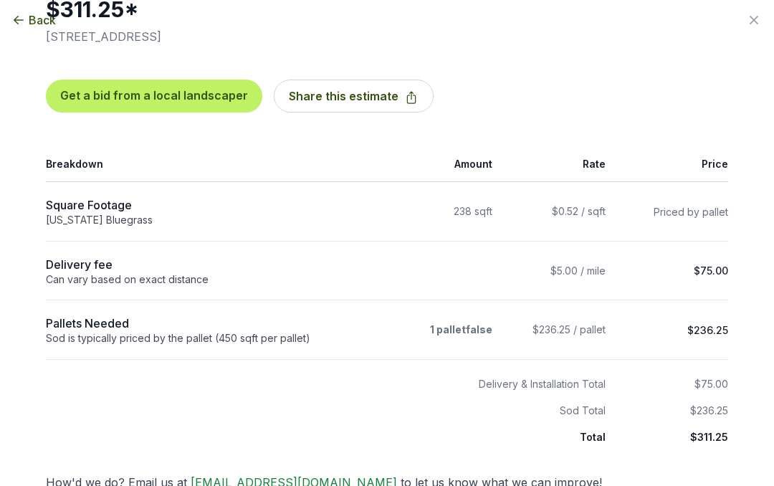
scroll to position [57, 0]
